Goal: Find specific page/section: Find specific page/section

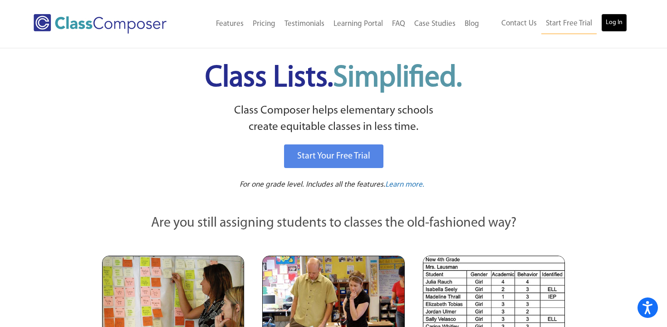
click at [611, 21] on link "Log In" at bounding box center [614, 23] width 26 height 18
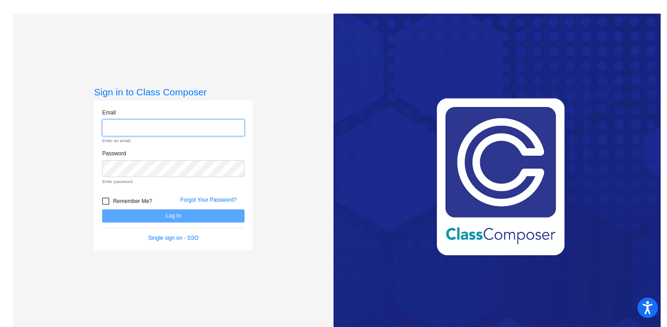
type input "jkamrath@blainesd.org"
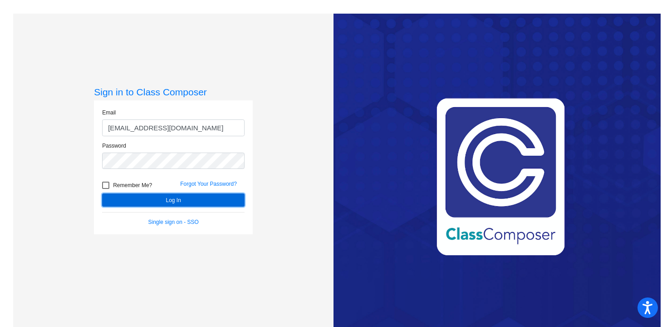
click at [162, 199] on button "Log In" at bounding box center [173, 199] width 142 height 13
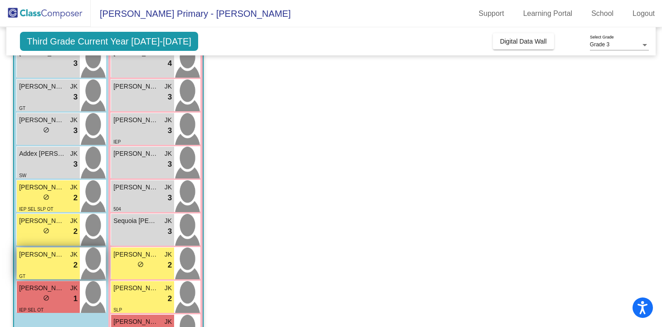
scroll to position [202, 0]
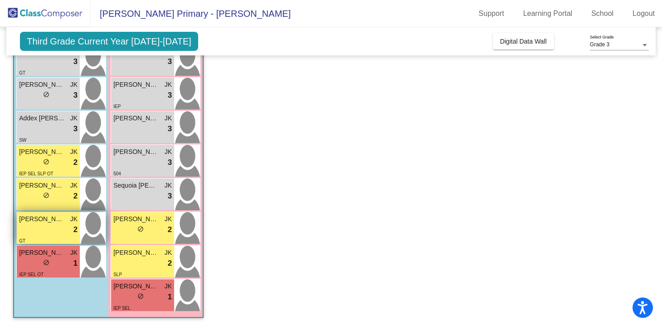
click at [51, 229] on div "lock do_not_disturb_alt 2" at bounding box center [48, 230] width 59 height 12
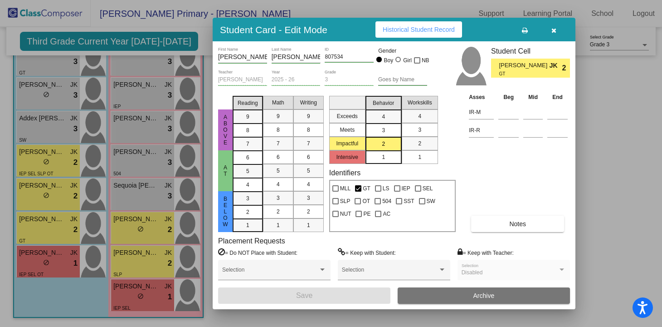
click at [429, 30] on span "Historical Student Record" at bounding box center [419, 29] width 72 height 7
